Goal: Check status

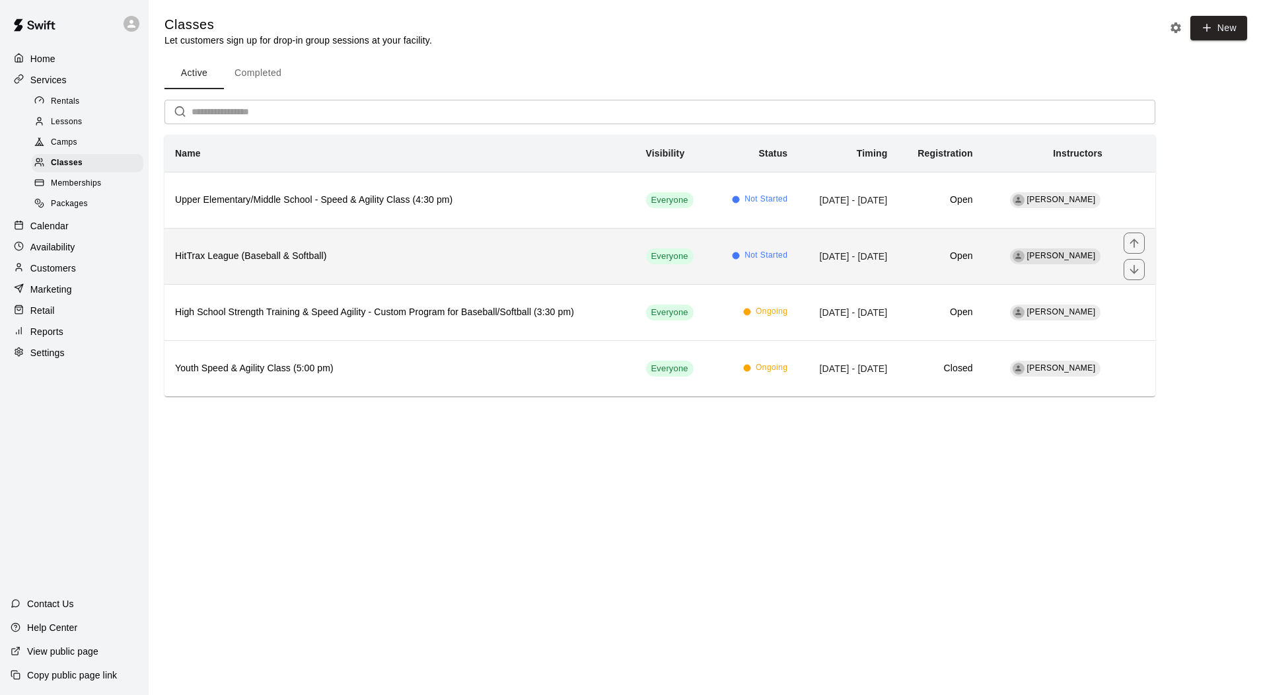
click at [287, 263] on h6 "HitTrax League (Baseball & Softball)" at bounding box center [400, 256] width 450 height 15
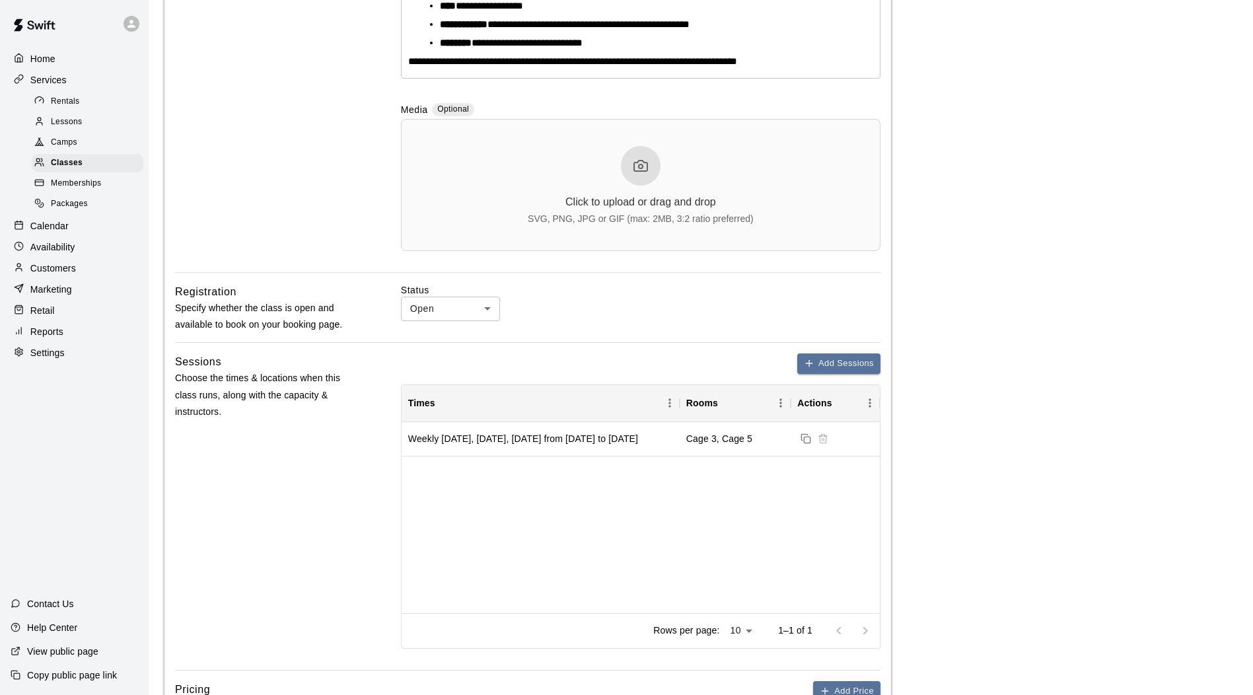
scroll to position [452, 0]
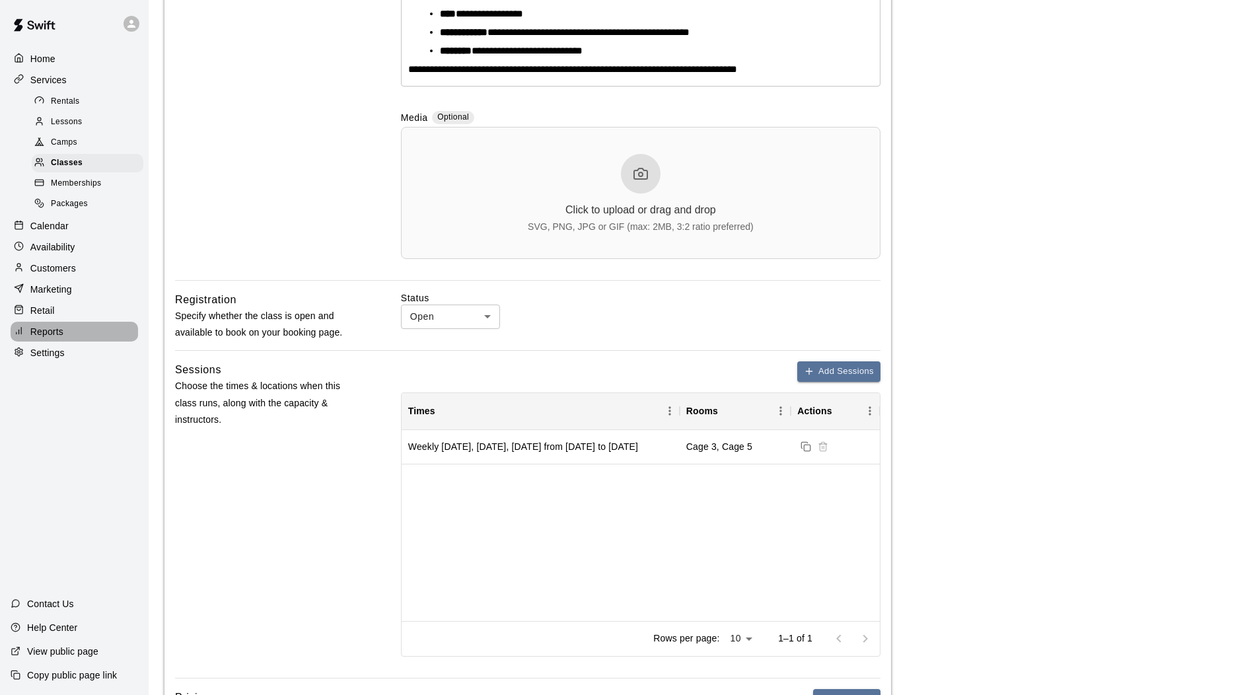
click at [48, 338] on p "Reports" at bounding box center [46, 331] width 33 height 13
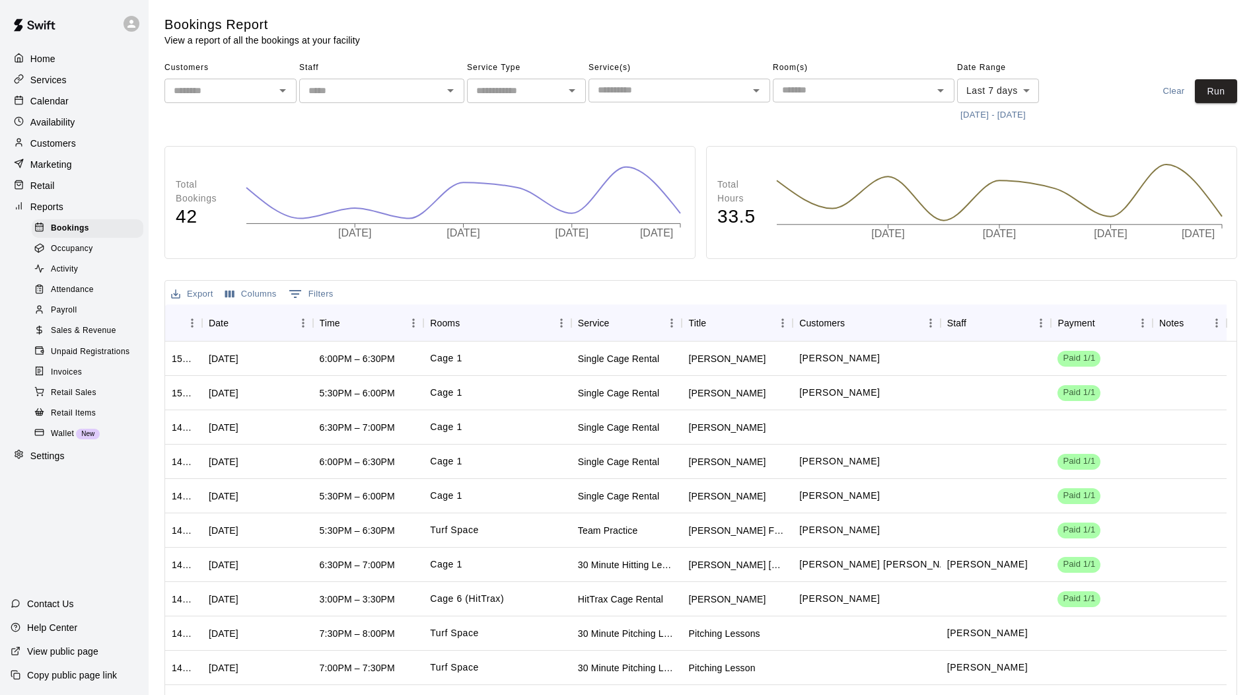
click at [105, 337] on span "Sales & Revenue" at bounding box center [83, 330] width 65 height 13
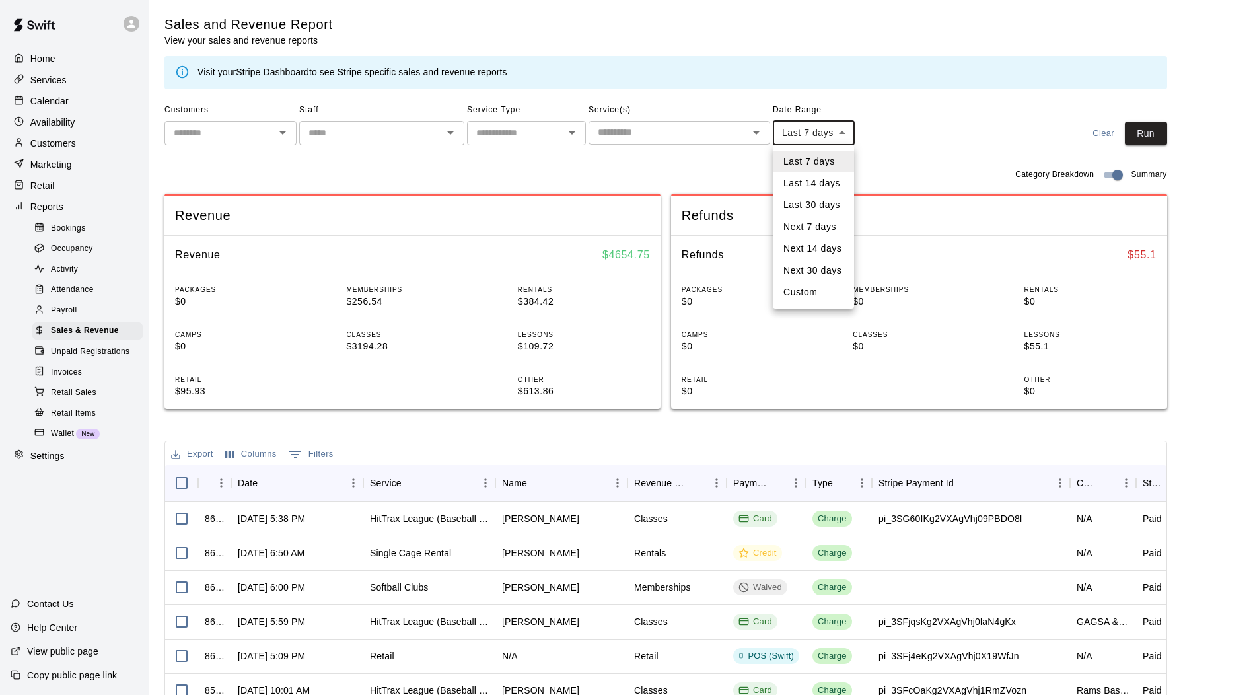
click at [836, 143] on body "Home Services Calendar Availability Customers Marketing Retail Reports Bookings…" at bounding box center [626, 454] width 1253 height 908
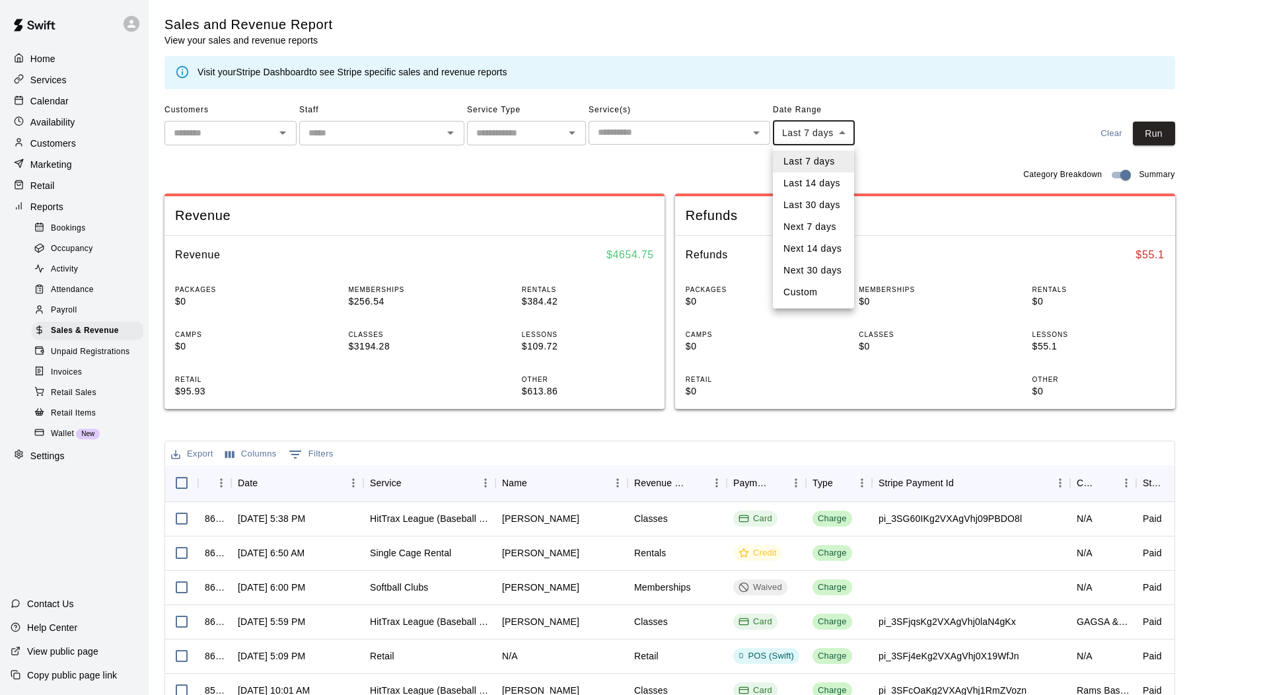
click at [825, 184] on li "Last 14 days" at bounding box center [813, 183] width 81 height 22
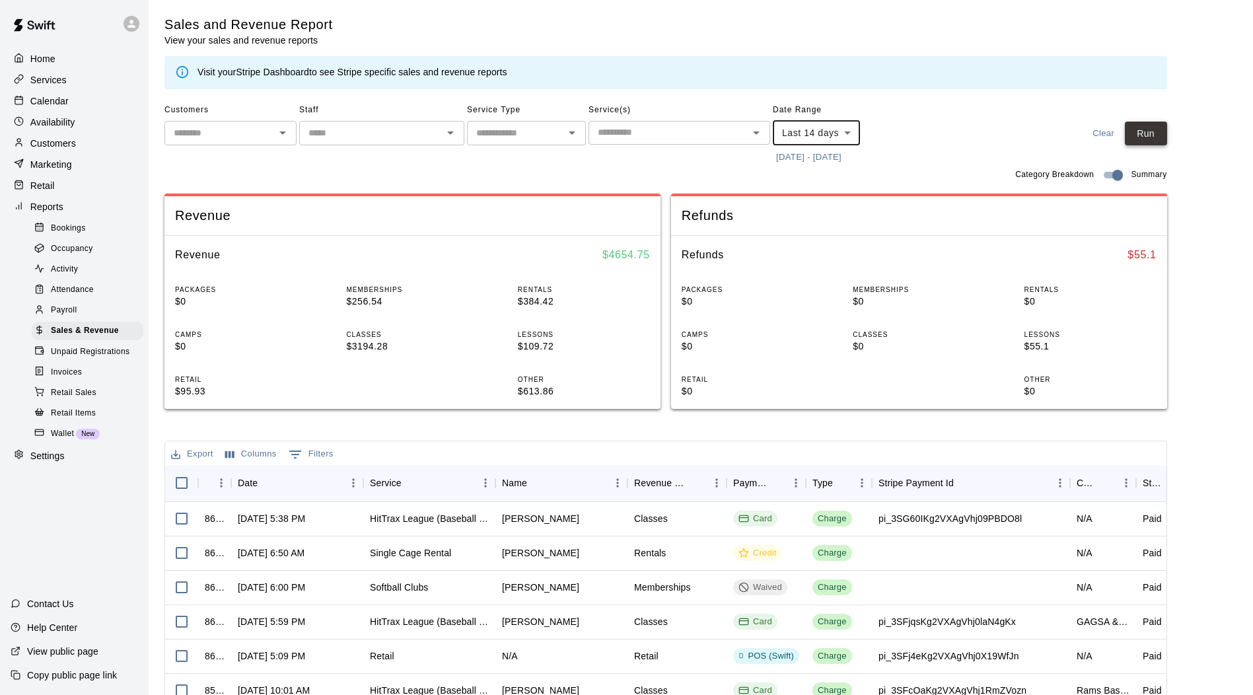
click at [1160, 143] on button "Run" at bounding box center [1146, 134] width 42 height 24
click at [843, 133] on body "Home Services Calendar Availability Customers Marketing Retail Reports Bookings…" at bounding box center [626, 454] width 1253 height 908
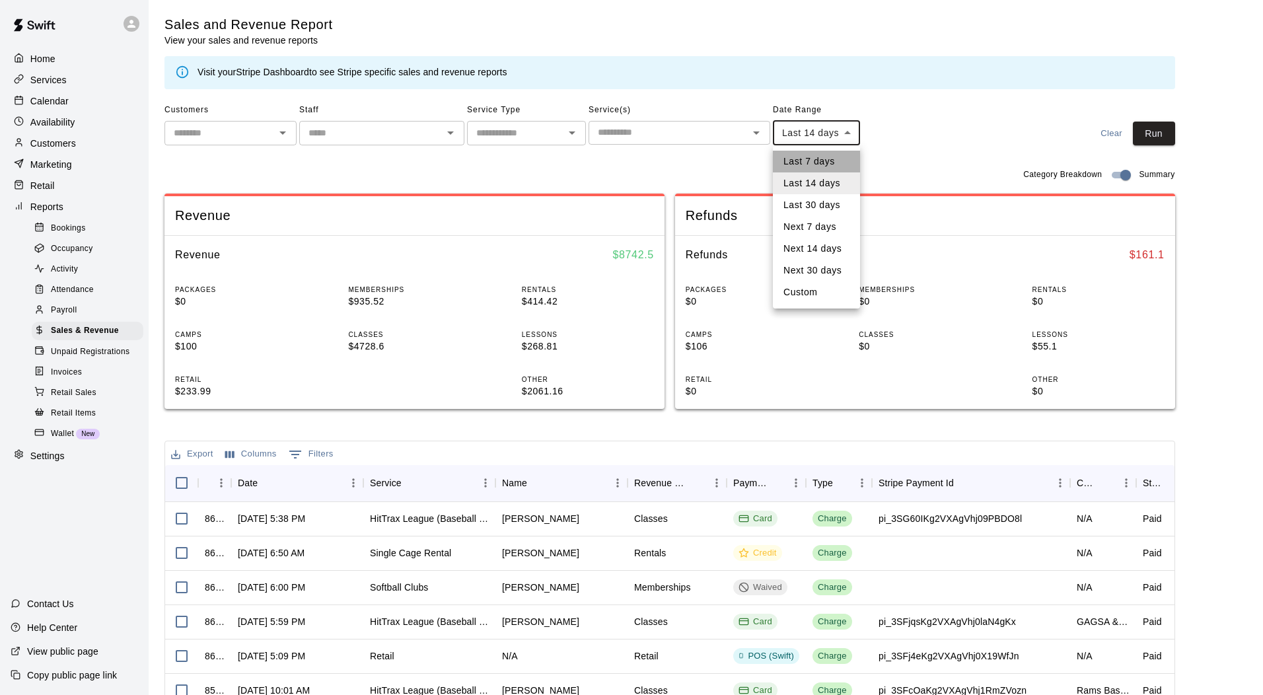
click at [835, 157] on li "Last 7 days" at bounding box center [816, 162] width 87 height 22
type input "****"
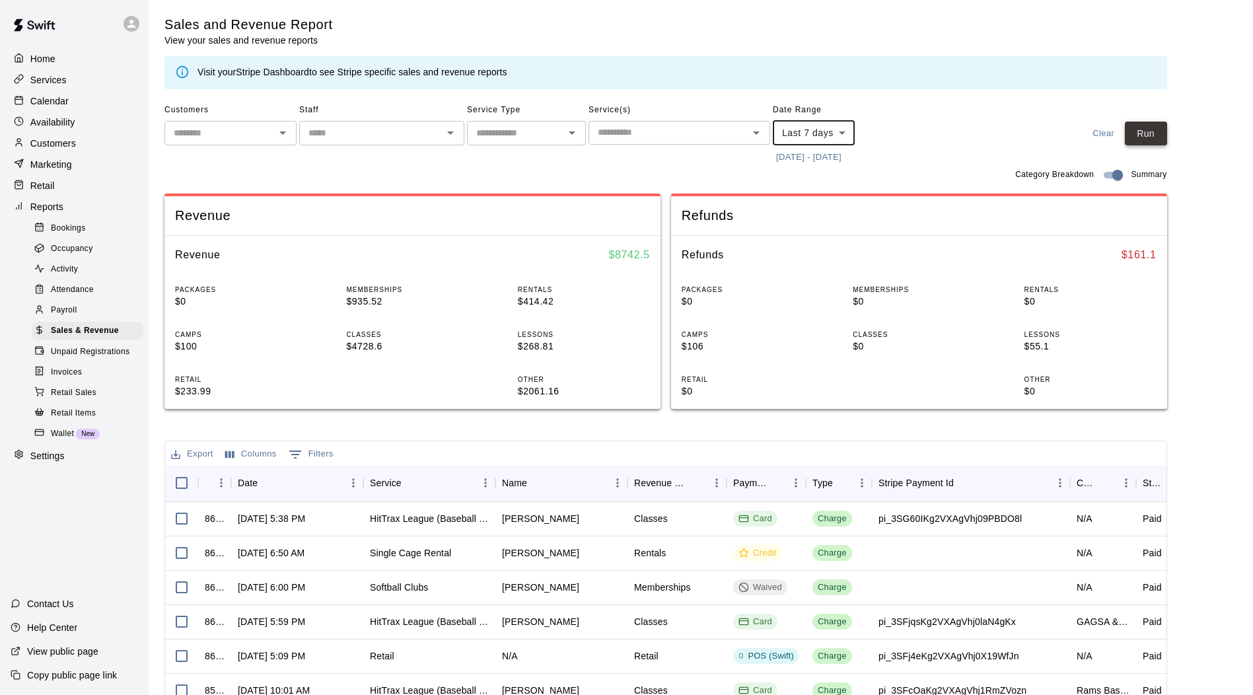
click at [1159, 133] on button "Run" at bounding box center [1146, 134] width 42 height 24
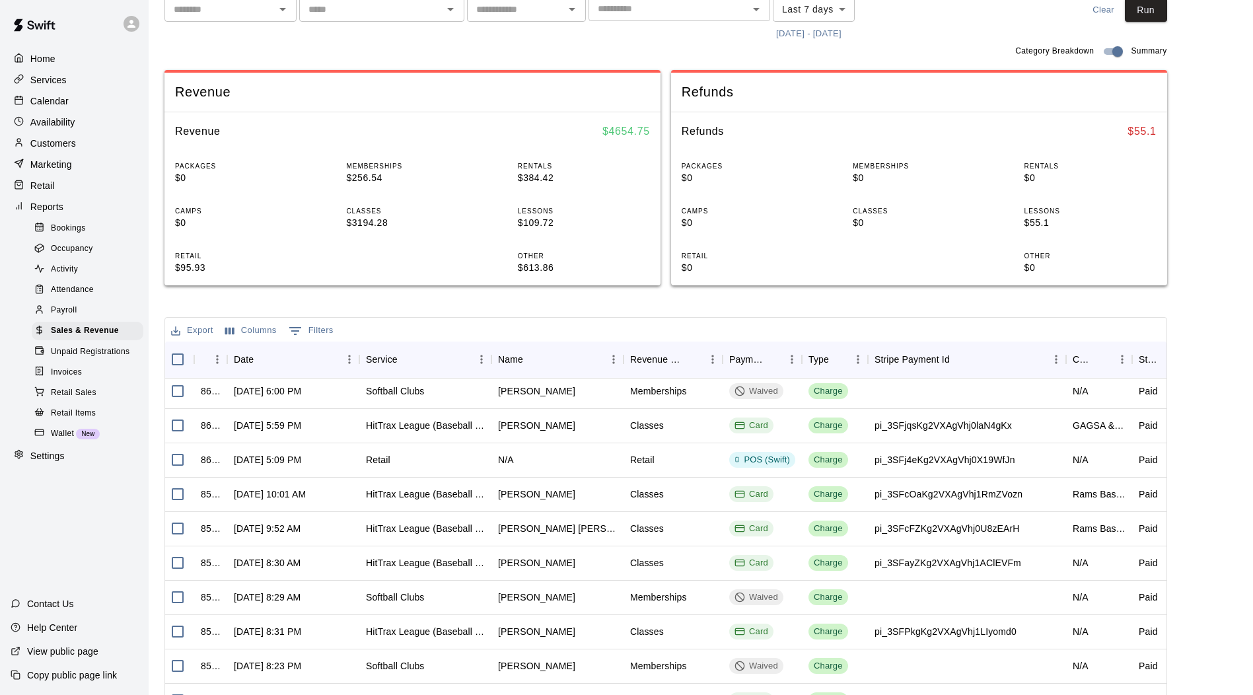
scroll to position [73, 4]
